Goal: Navigation & Orientation: Find specific page/section

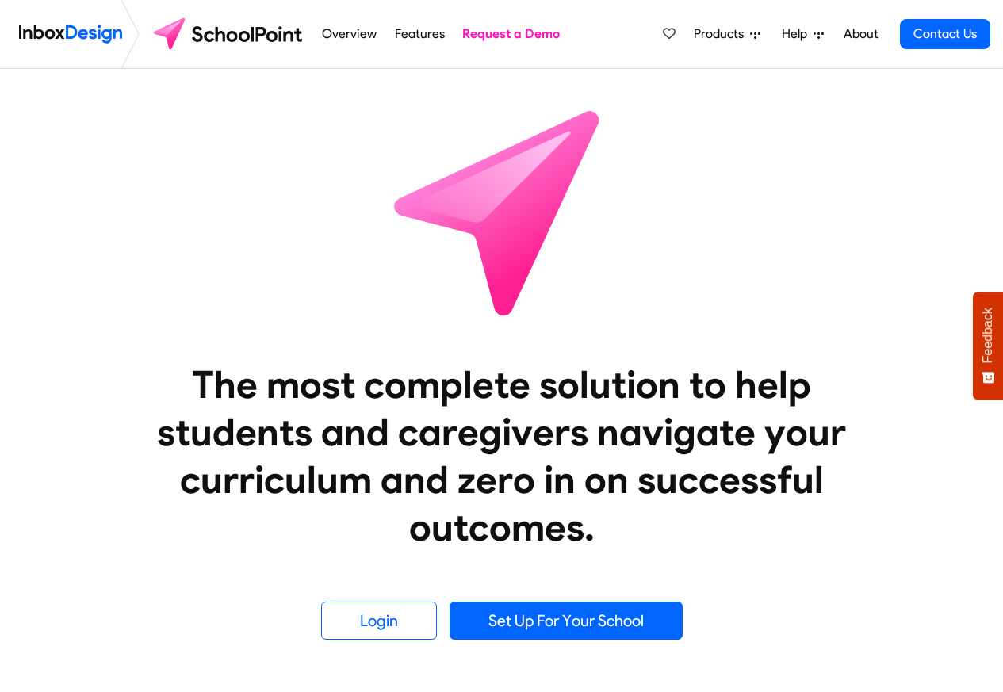
click at [753, 36] on icon at bounding box center [755, 34] width 10 height 10
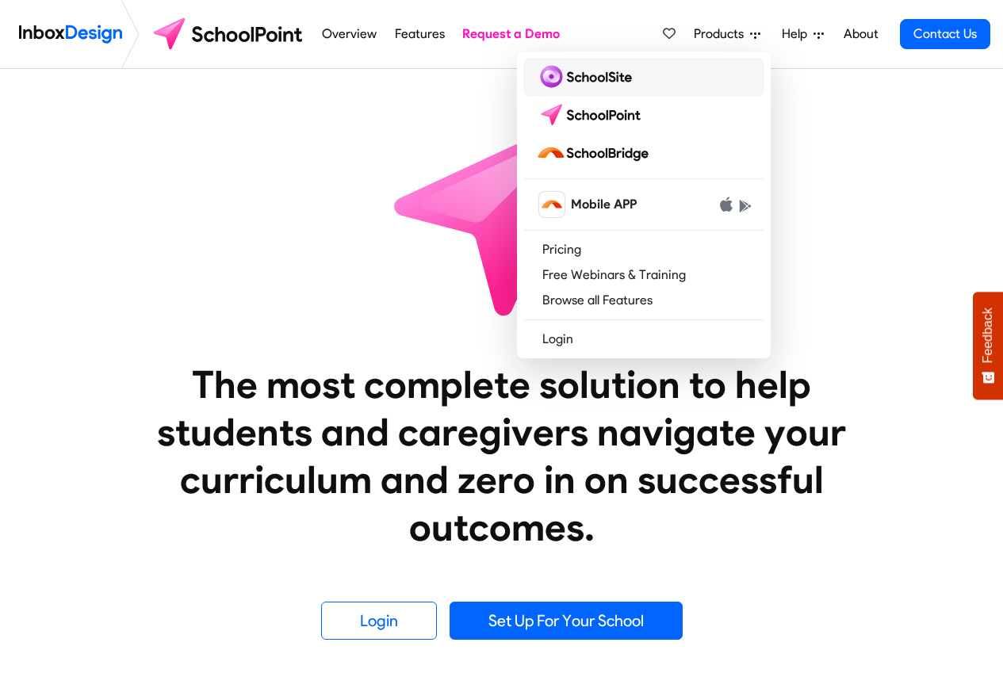
click at [587, 75] on img at bounding box center [587, 76] width 102 height 25
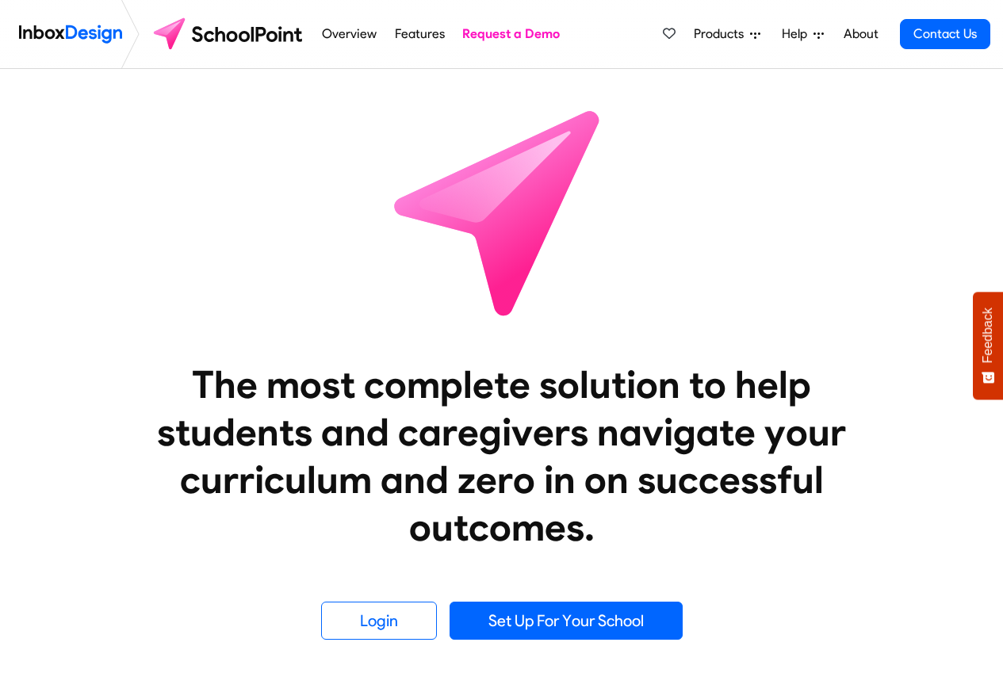
click at [724, 35] on span "Products" at bounding box center [722, 34] width 56 height 19
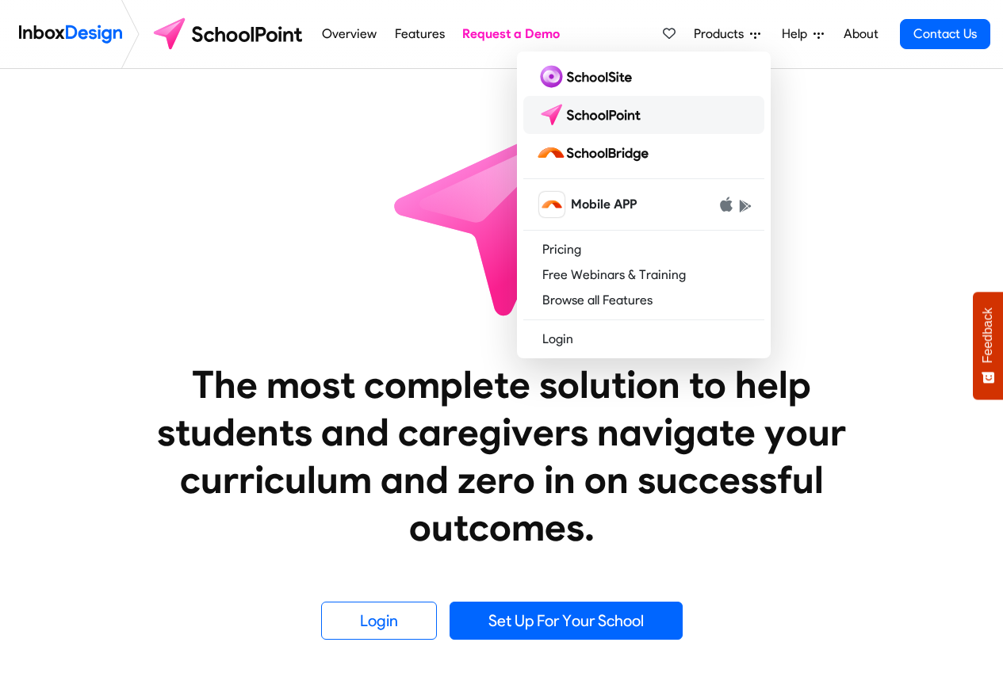
click at [593, 114] on img at bounding box center [592, 114] width 112 height 25
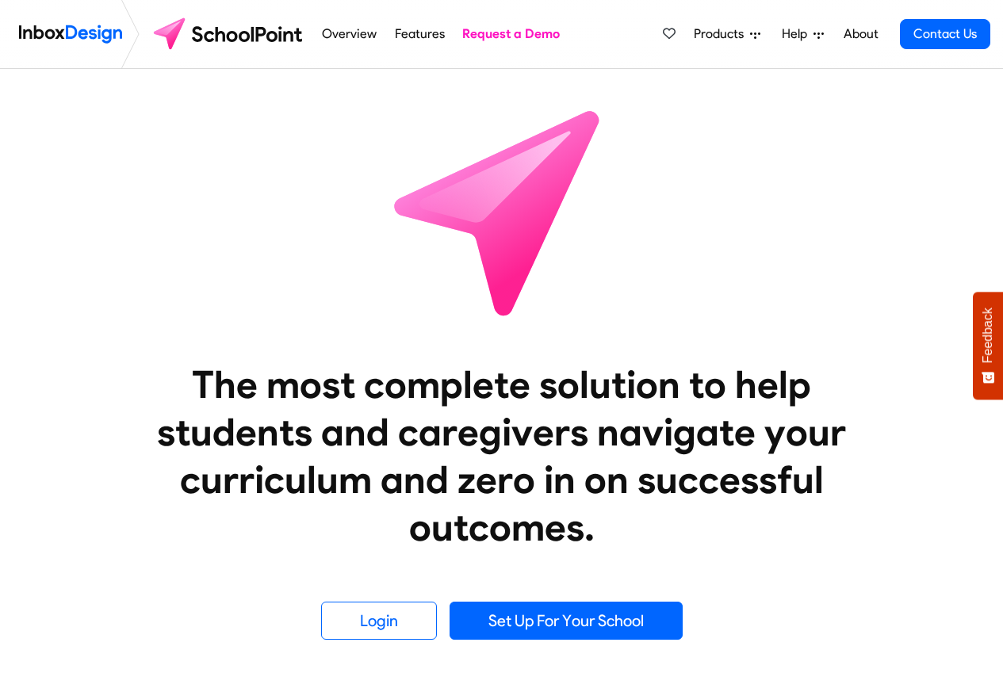
click at [754, 34] on icon at bounding box center [755, 34] width 10 height 10
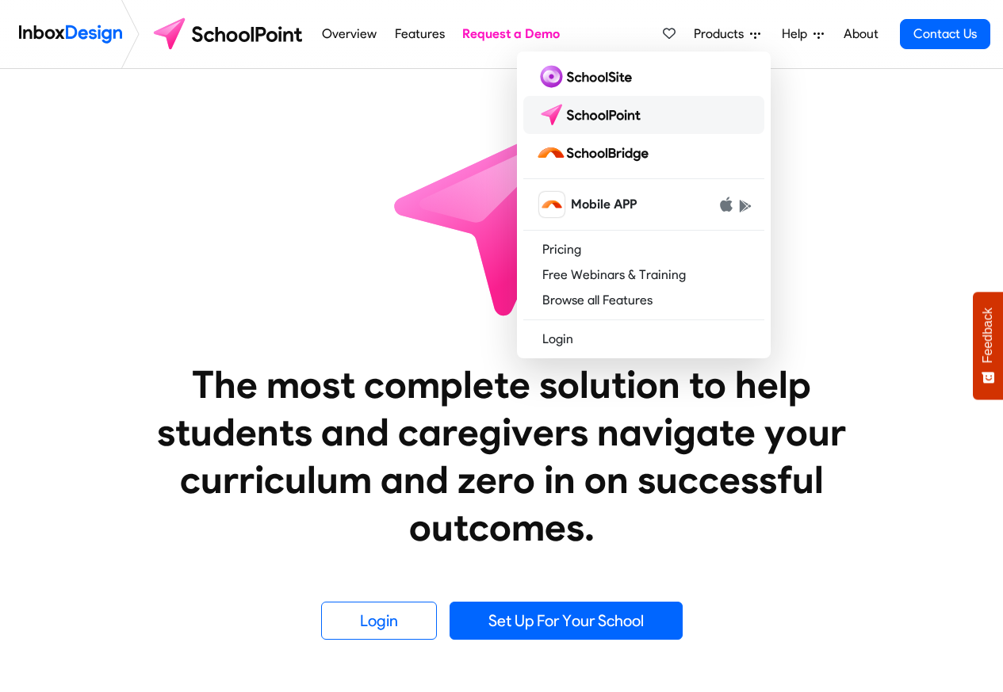
click at [604, 115] on img at bounding box center [592, 114] width 112 height 25
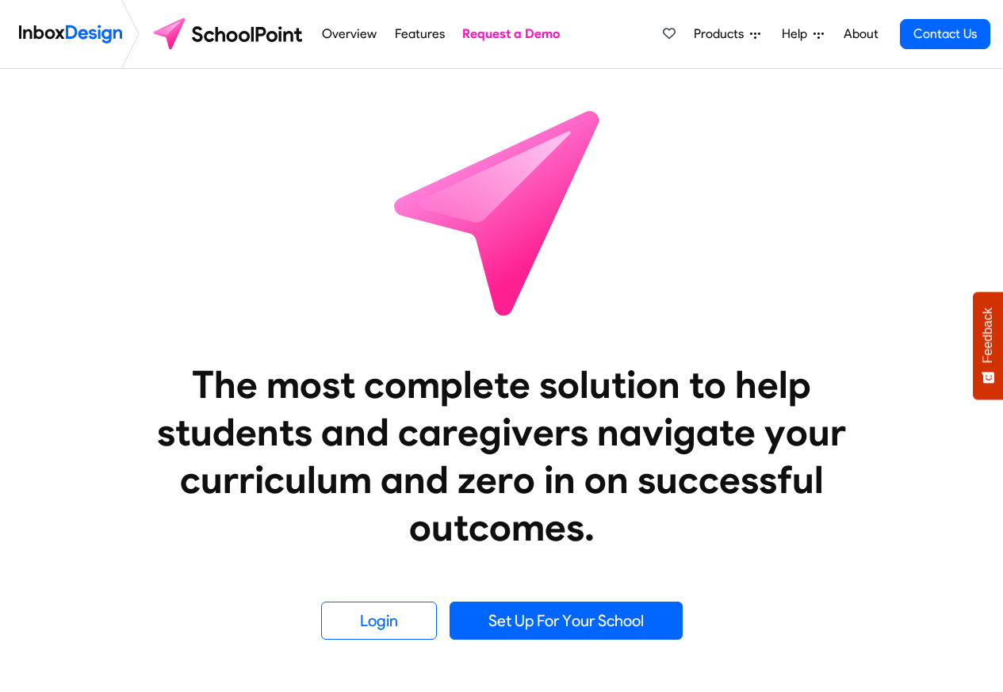
click at [739, 34] on span "Products" at bounding box center [722, 34] width 56 height 19
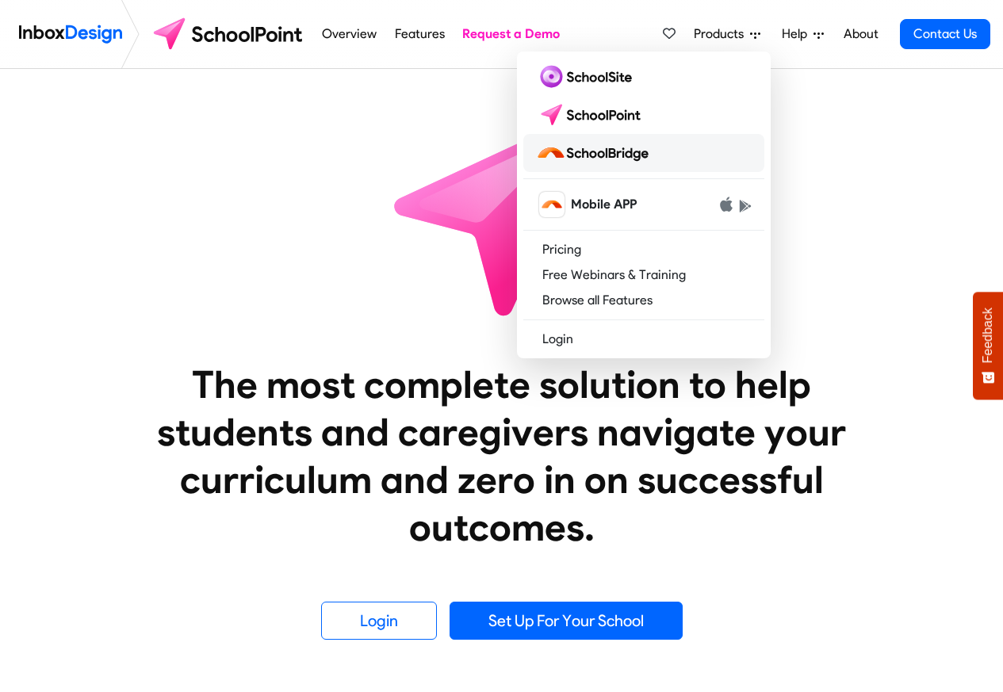
click at [587, 153] on img at bounding box center [595, 152] width 119 height 25
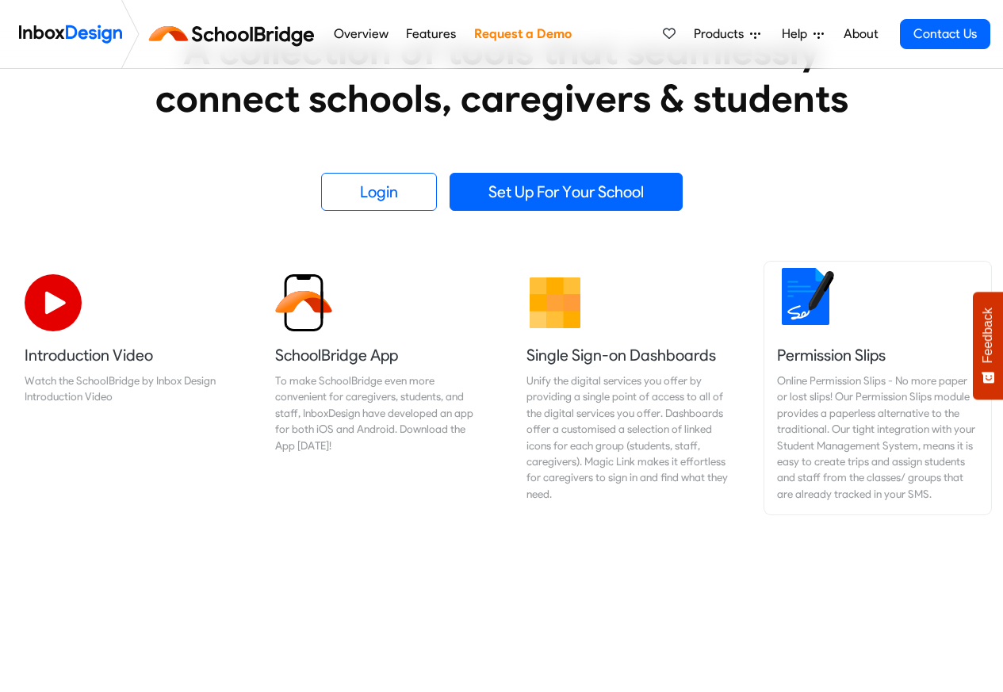
scroll to position [476, 0]
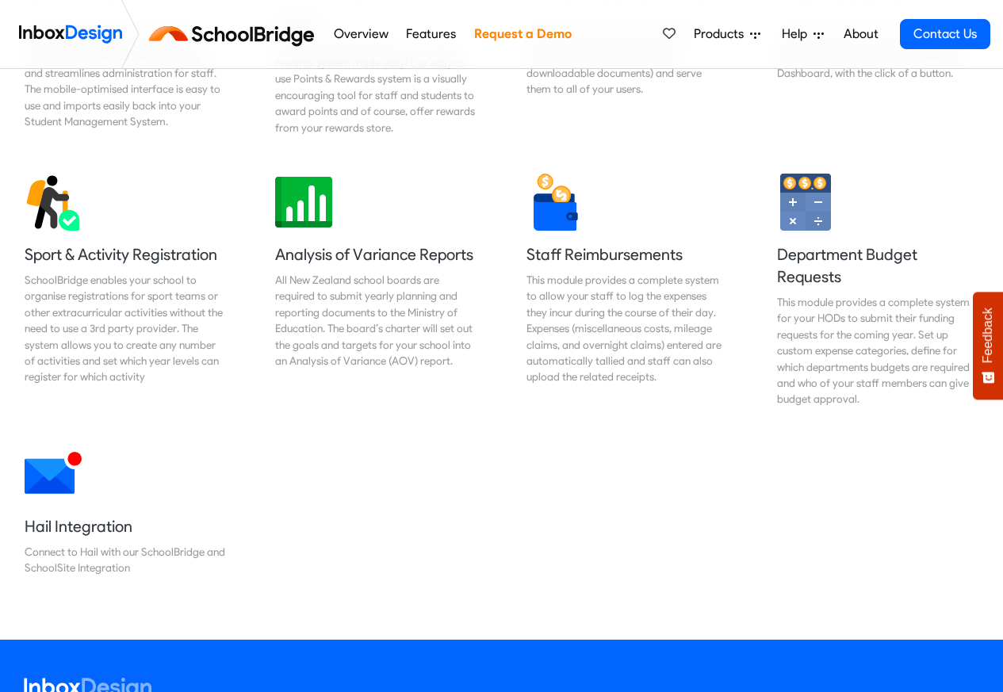
scroll to position [1578, 0]
